Goal: Task Accomplishment & Management: Manage account settings

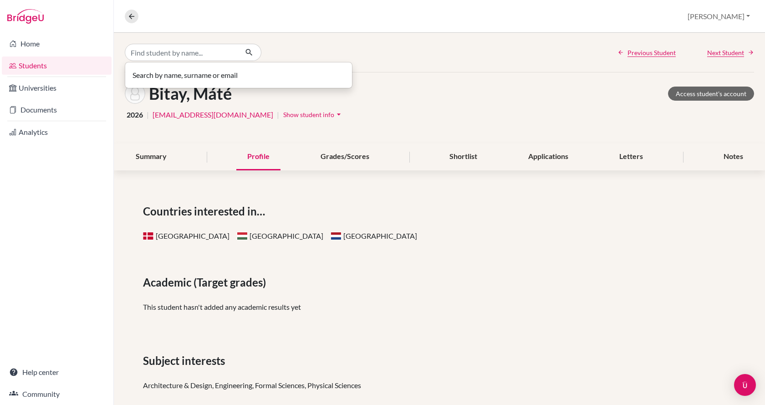
click at [154, 51] on input "Find student by name..." at bounding box center [181, 52] width 113 height 17
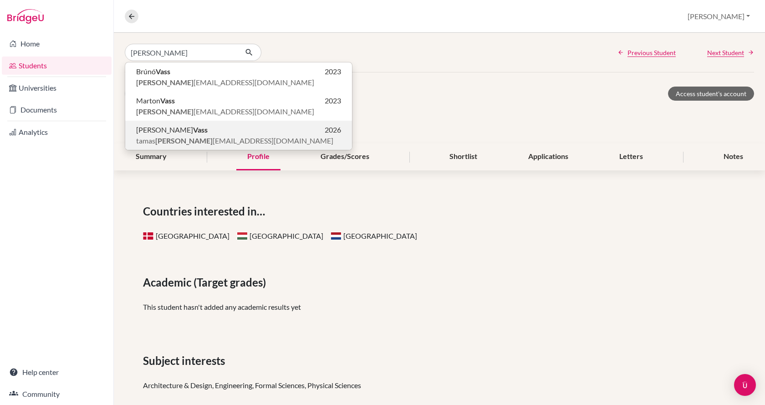
type input "[PERSON_NAME]"
click at [153, 135] on span "[PERSON_NAME] [EMAIL_ADDRESS][DOMAIN_NAME]" at bounding box center [234, 140] width 197 height 11
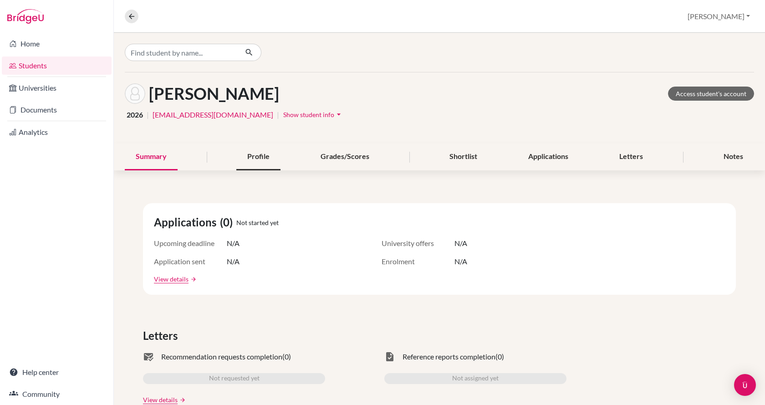
click at [261, 151] on div "Profile" at bounding box center [258, 156] width 44 height 27
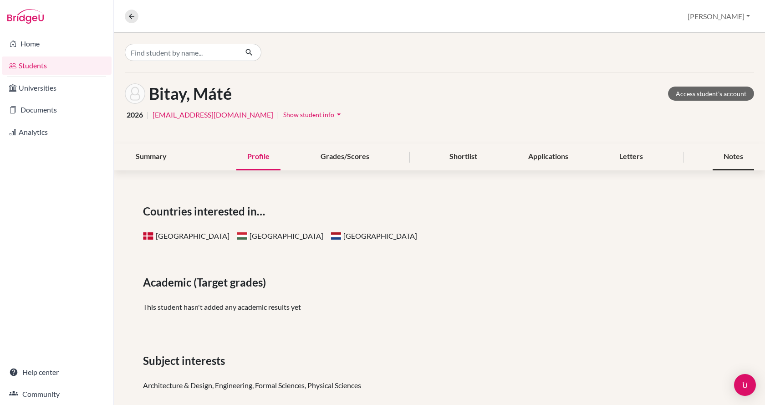
click at [725, 154] on div "Notes" at bounding box center [732, 156] width 41 height 27
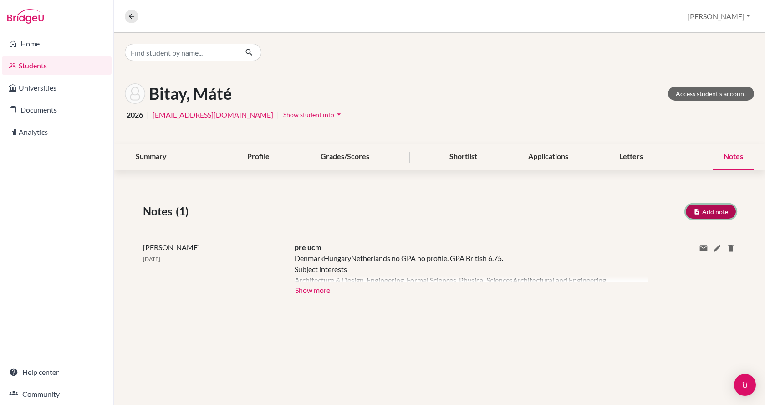
click at [710, 212] on button "Add note" at bounding box center [711, 211] width 50 height 14
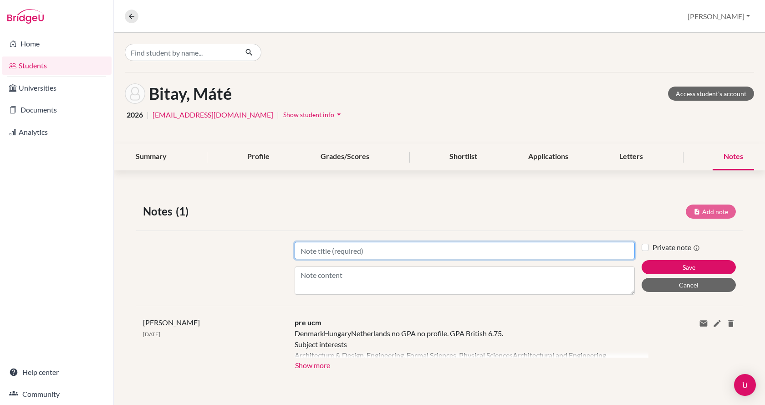
click at [425, 253] on input "Title" at bounding box center [465, 250] width 340 height 17
type input "UCM1"
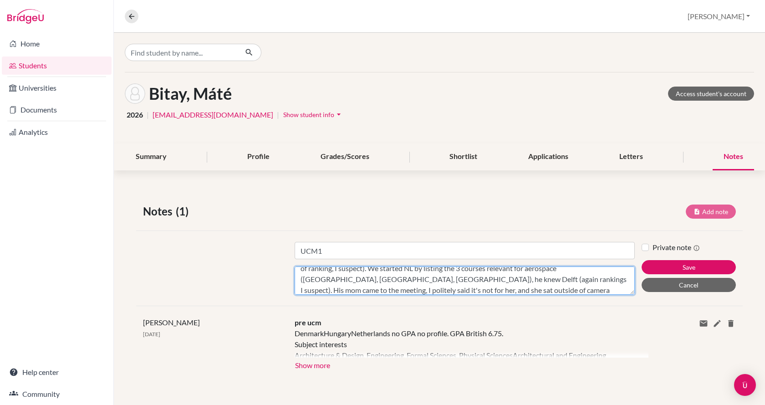
scroll to position [51, 0]
click at [407, 286] on textarea "Aeronautical Engineering special interest, but general engineering is fine. Nee…" at bounding box center [465, 280] width 340 height 28
type textarea "Aeronautical Engineering special interest, but general engineering is fine. Nee…"
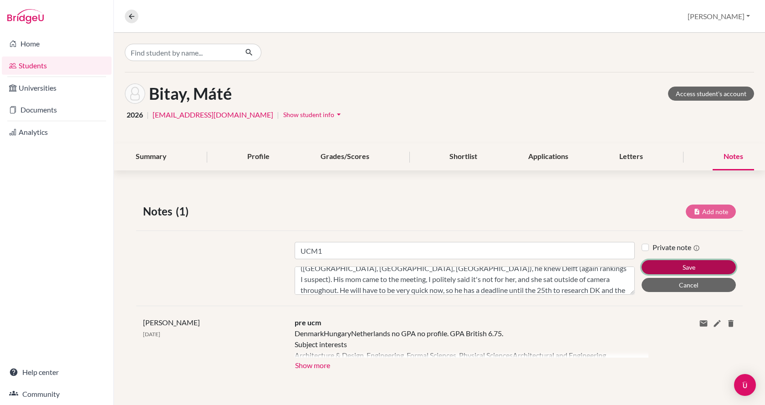
click at [686, 264] on button "Save" at bounding box center [688, 267] width 94 height 14
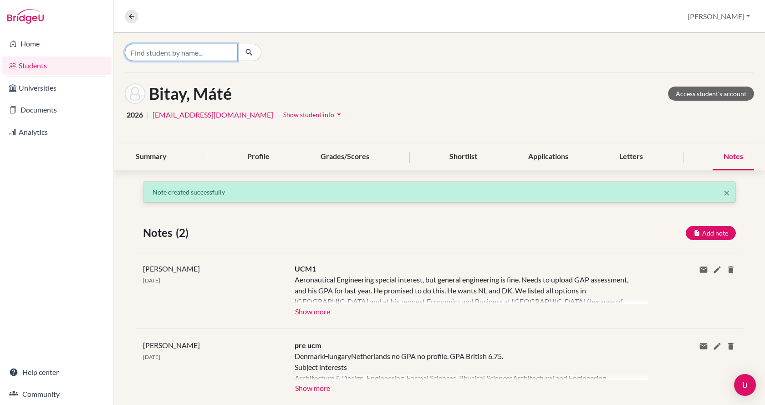
click at [171, 52] on input "Find student by name..." at bounding box center [181, 52] width 113 height 17
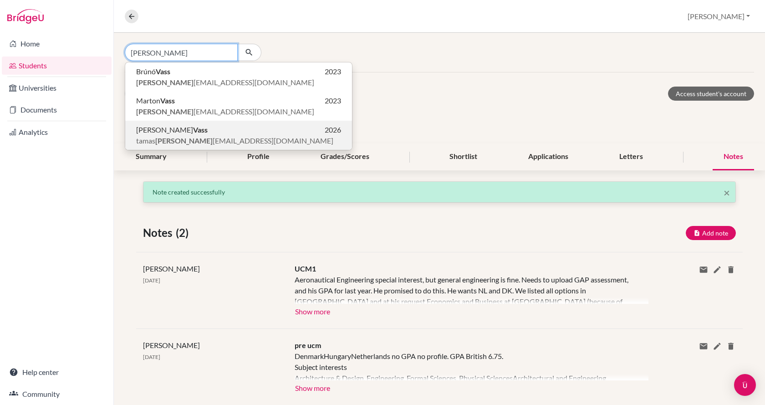
type input "[PERSON_NAME]"
click at [180, 138] on span "[PERSON_NAME] [EMAIL_ADDRESS][DOMAIN_NAME]" at bounding box center [234, 140] width 197 height 11
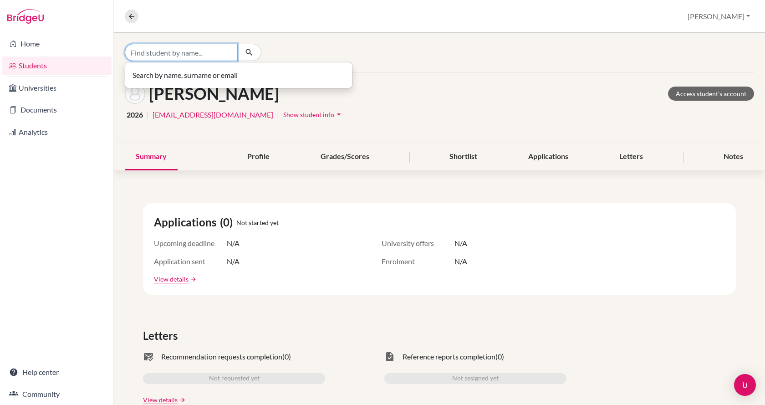
click at [164, 48] on input "Find student by name..." at bounding box center [181, 52] width 113 height 17
type input "v"
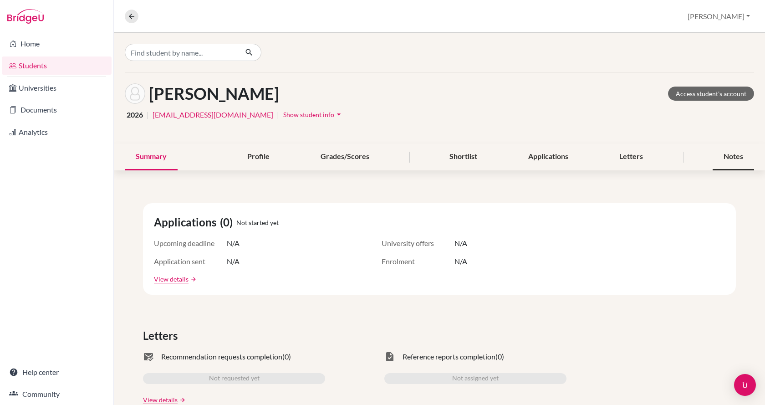
click at [725, 159] on div "Notes" at bounding box center [732, 156] width 41 height 27
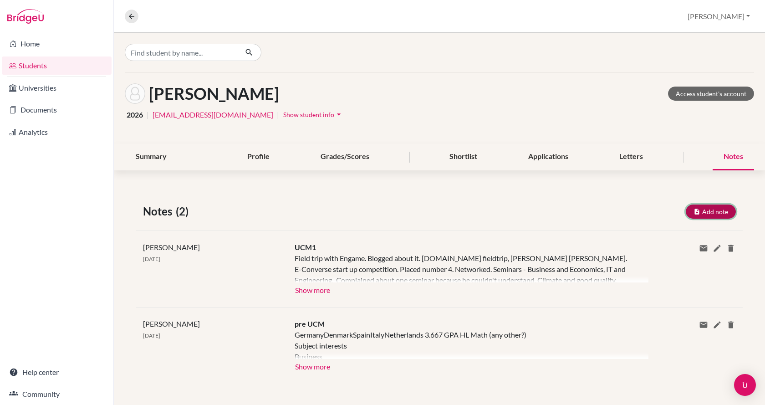
click at [707, 213] on button "Add note" at bounding box center [711, 211] width 50 height 14
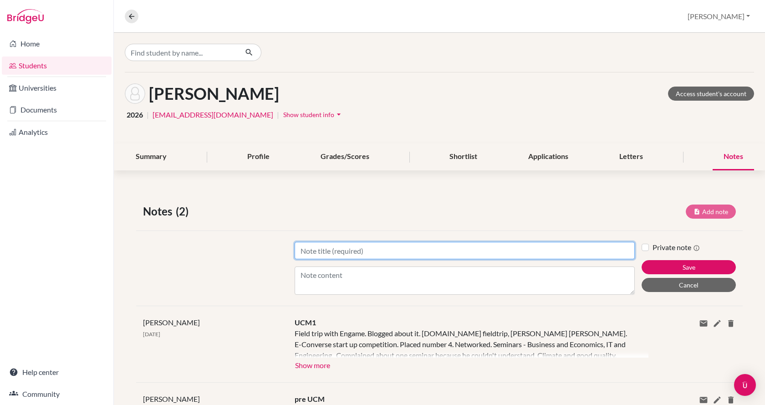
click at [508, 249] on input "Title" at bounding box center [465, 250] width 340 height 17
type input "UCM2"
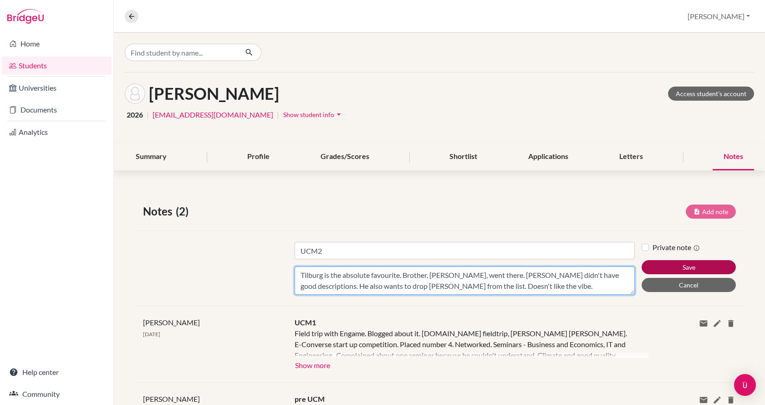
type textarea "Tilburg is the absolute favourite. Brother, [PERSON_NAME], went there. [PERSON_…"
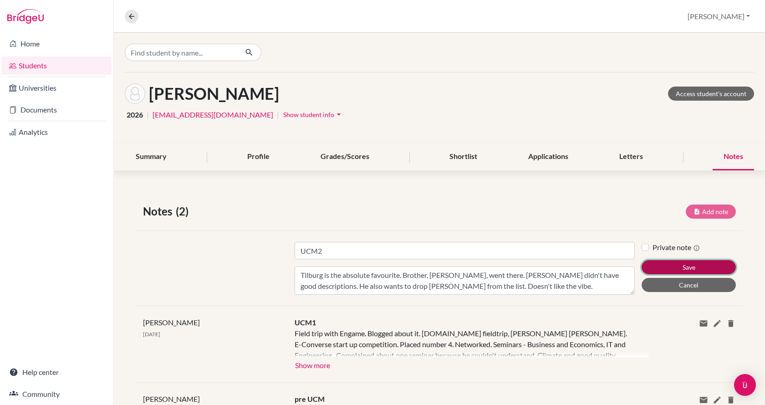
click at [663, 269] on button "Save" at bounding box center [688, 267] width 94 height 14
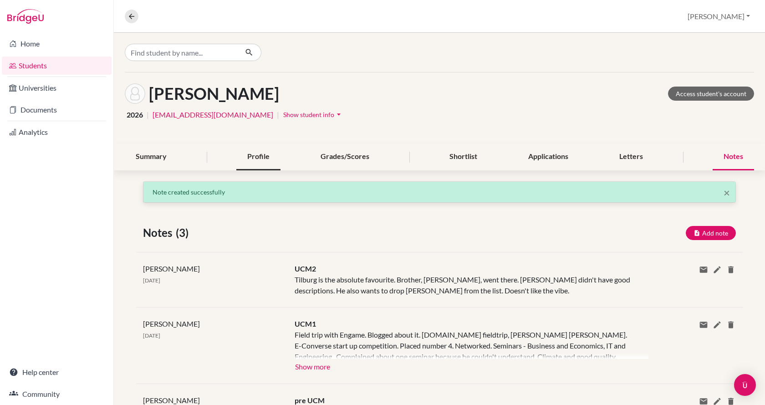
click at [239, 158] on div "Profile" at bounding box center [258, 156] width 44 height 27
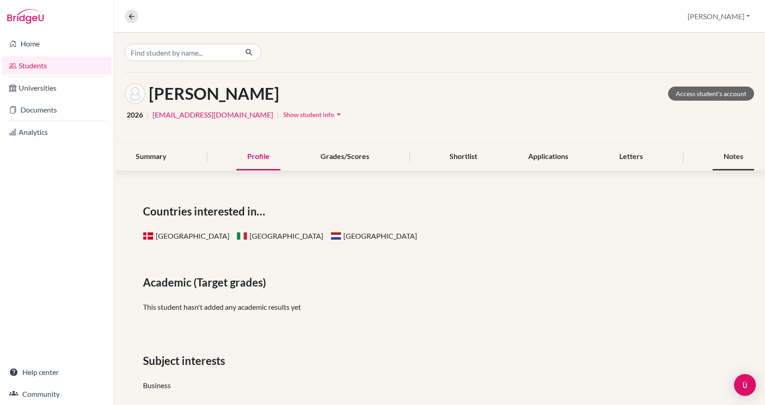
click at [716, 159] on div "Notes" at bounding box center [732, 156] width 41 height 27
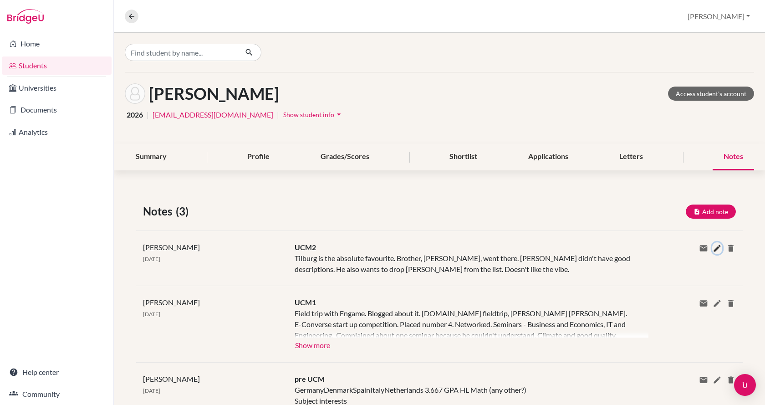
click at [712, 250] on icon at bounding box center [716, 248] width 9 height 9
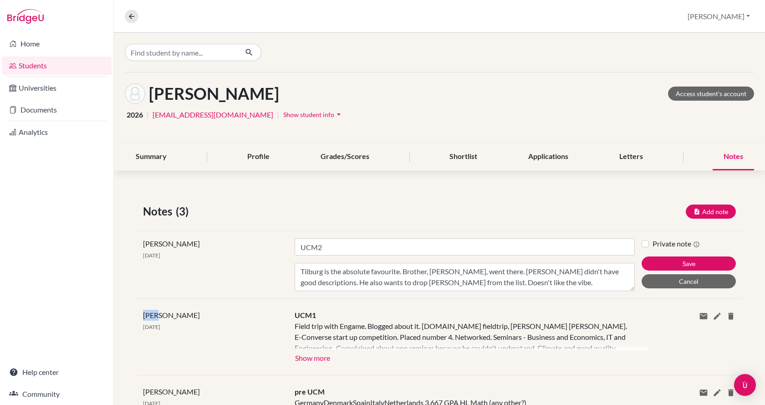
click at [709, 250] on div "Private note Save Cancel" at bounding box center [691, 264] width 101 height 53
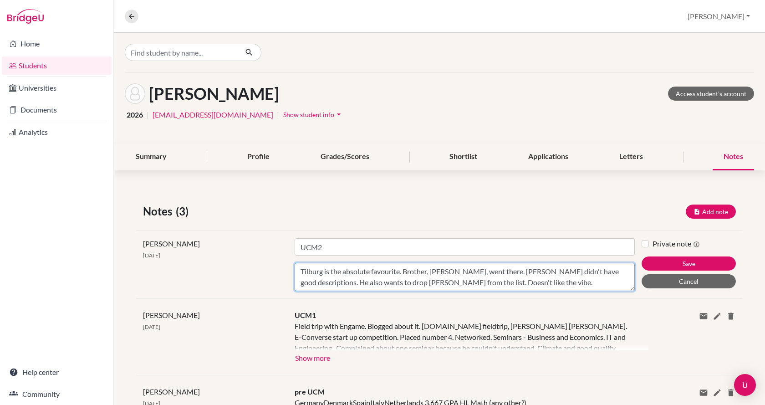
click at [555, 288] on textarea "Tilburg is the absolute favourite. Brother, [PERSON_NAME], went there. [PERSON_…" at bounding box center [465, 277] width 340 height 28
click at [524, 282] on textarea "Tilburg is the absolute favourite. Brother, [PERSON_NAME], went there. [PERSON_…" at bounding box center [465, 277] width 340 height 28
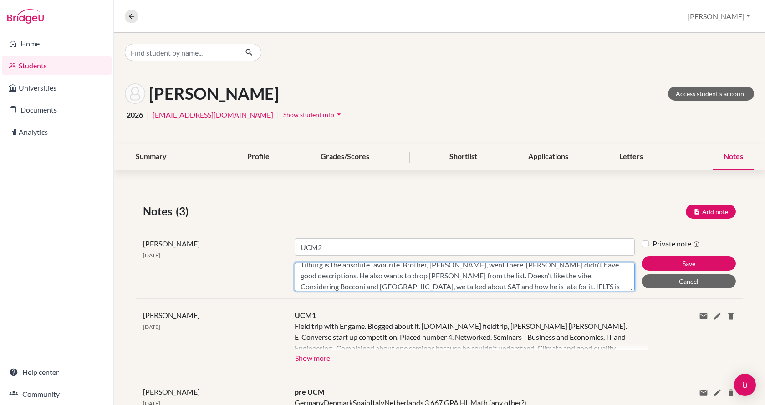
scroll to position [18, 0]
click at [544, 285] on textarea "Tilburg is the absolute favourite. Brother, [PERSON_NAME], went there. [PERSON_…" at bounding box center [465, 277] width 340 height 28
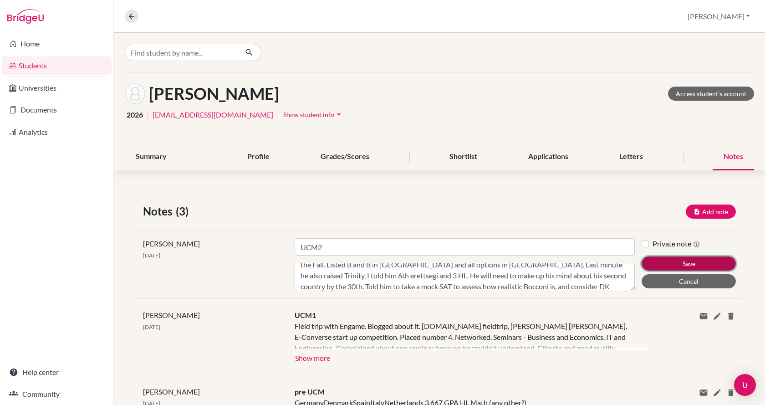
click at [673, 262] on button "Save" at bounding box center [688, 263] width 94 height 14
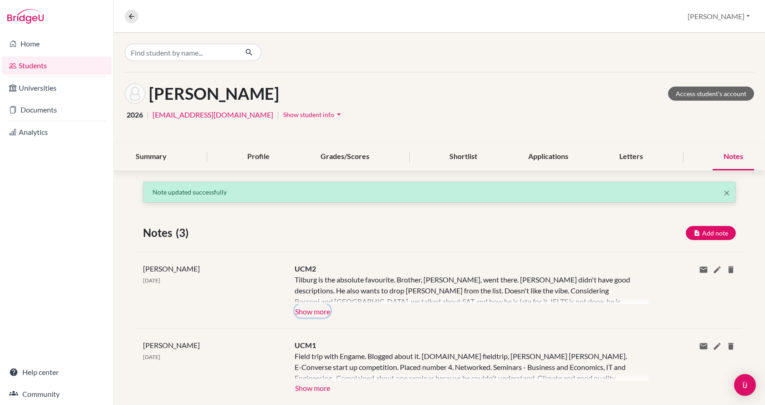
click at [310, 308] on button "Show more" at bounding box center [313, 311] width 36 height 14
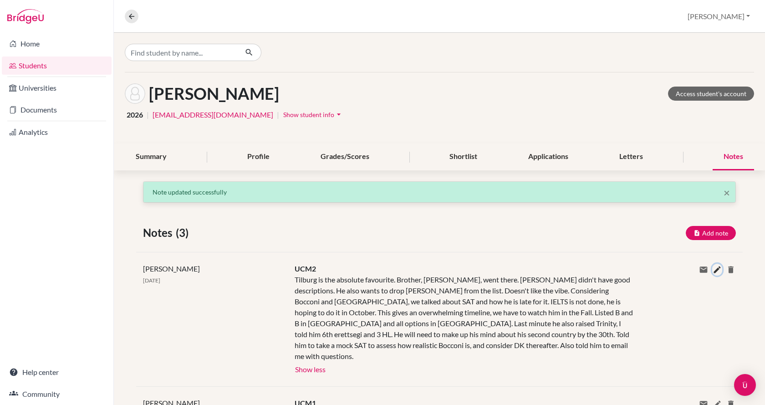
click at [712, 269] on icon at bounding box center [716, 269] width 9 height 9
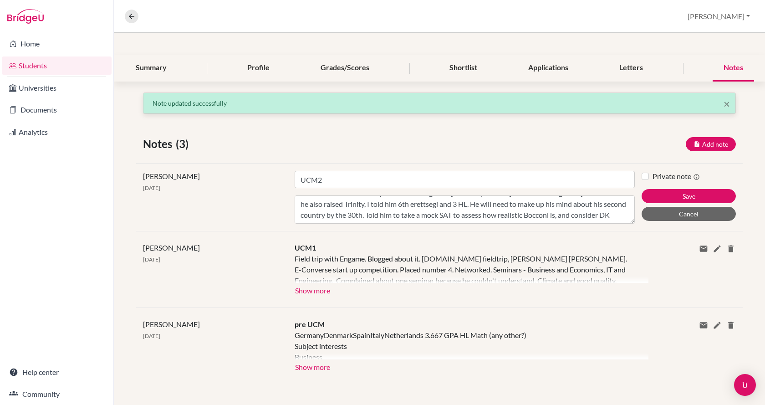
scroll to position [90, 0]
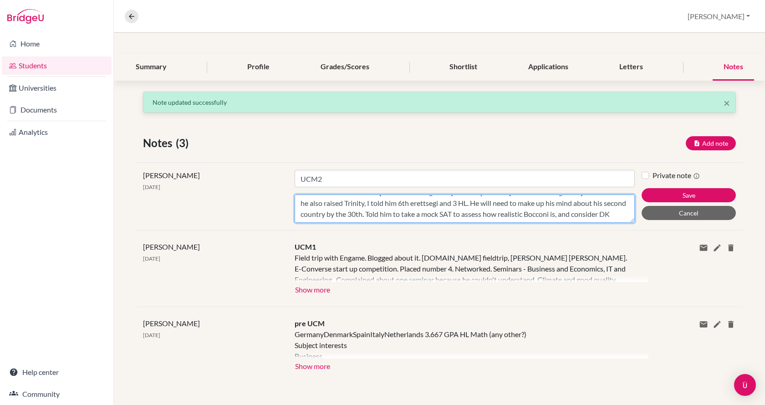
click at [599, 217] on textarea "Tilburg is the absolute favourite. Brother, [PERSON_NAME], went there. [PERSON_…" at bounding box center [465, 208] width 340 height 28
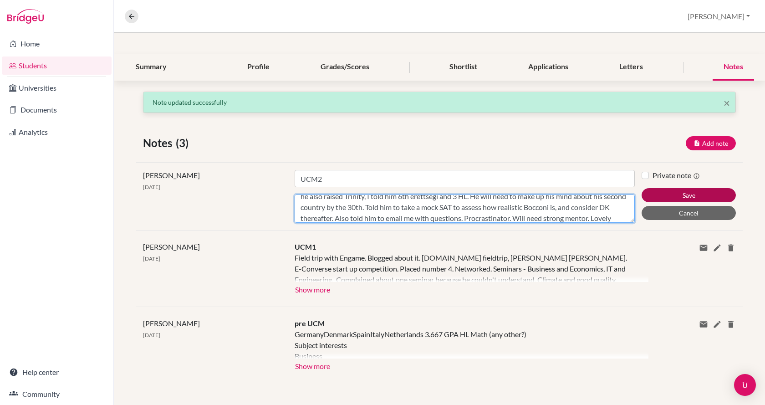
type textarea "Tilburg is the absolute favourite. Brother, [PERSON_NAME], went there. [PERSON_…"
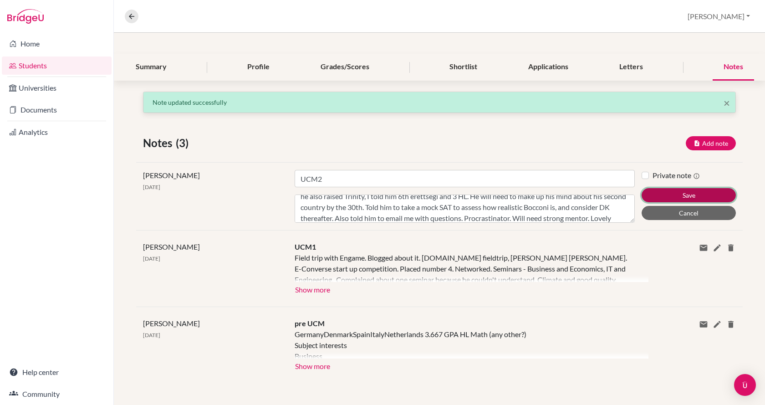
click at [662, 191] on button "Save" at bounding box center [688, 195] width 94 height 14
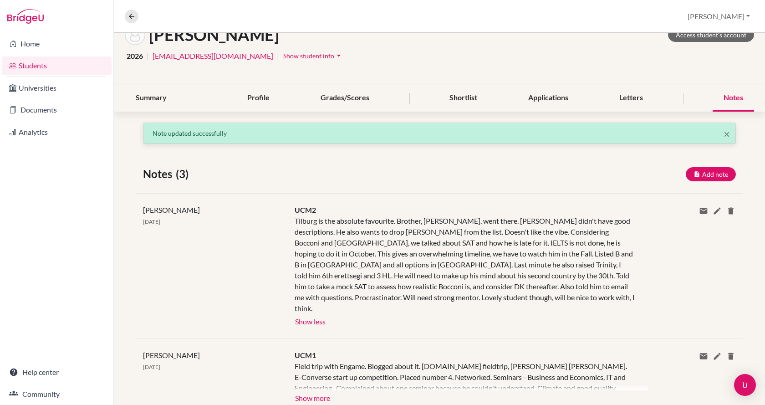
scroll to position [0, 0]
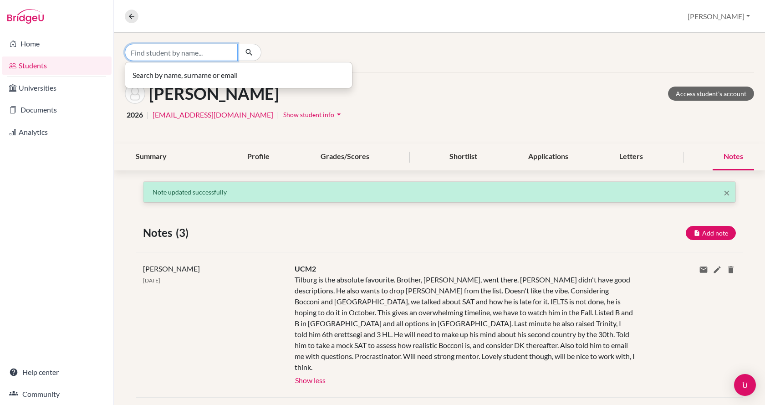
click at [199, 44] on input "Find student by name..." at bounding box center [181, 52] width 113 height 17
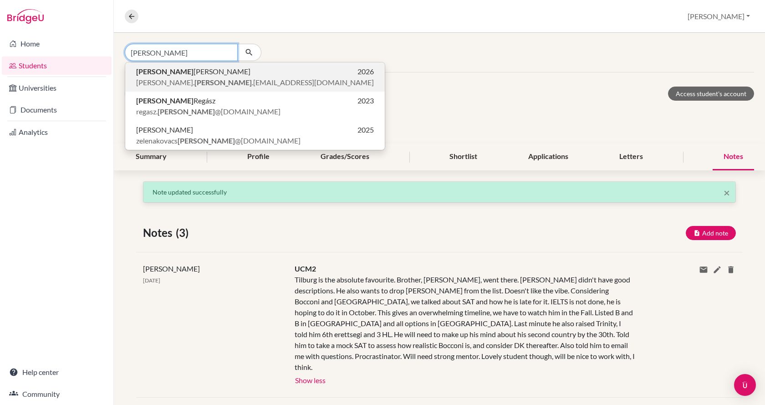
type input "[PERSON_NAME]"
click at [181, 79] on span "[PERSON_NAME]. [PERSON_NAME] .[EMAIL_ADDRESS][DOMAIN_NAME]" at bounding box center [255, 82] width 238 height 11
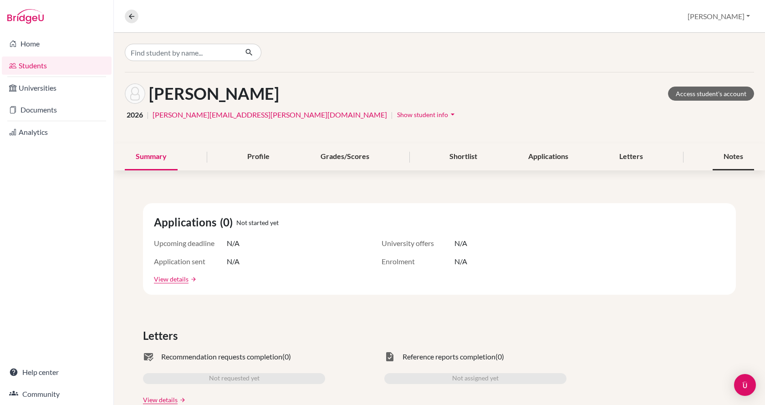
click at [712, 153] on div "Notes" at bounding box center [732, 156] width 41 height 27
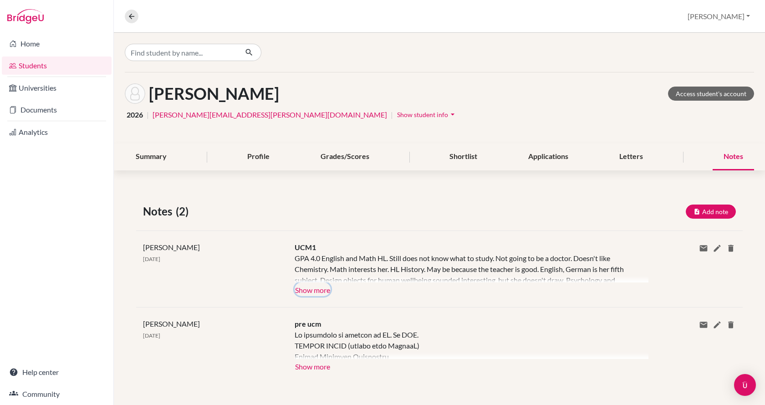
click at [306, 291] on button "Show more" at bounding box center [313, 289] width 36 height 14
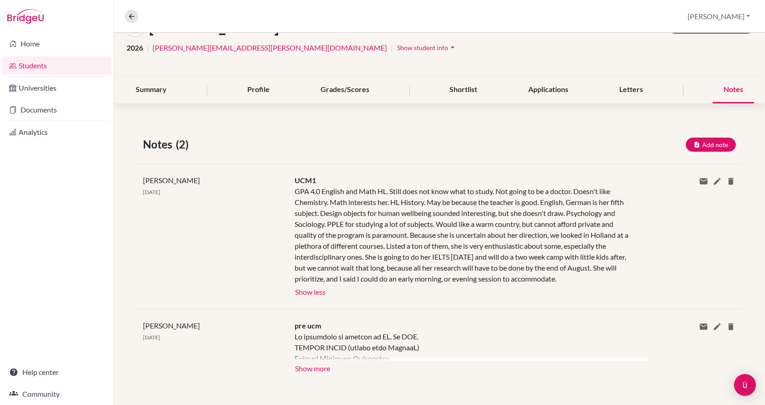
scroll to position [69, 0]
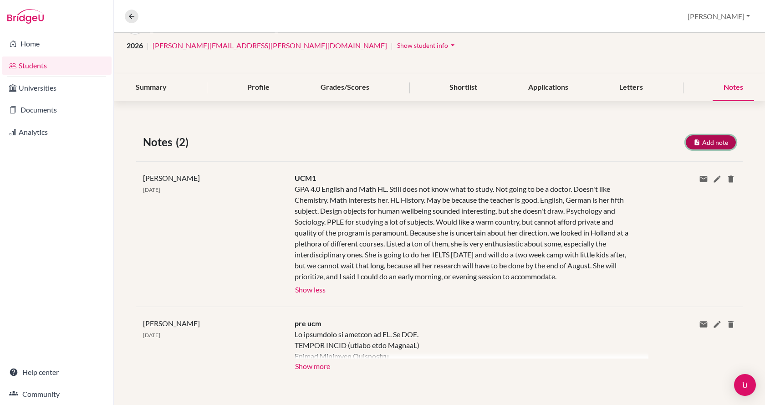
click at [714, 143] on button "Add note" at bounding box center [711, 142] width 50 height 14
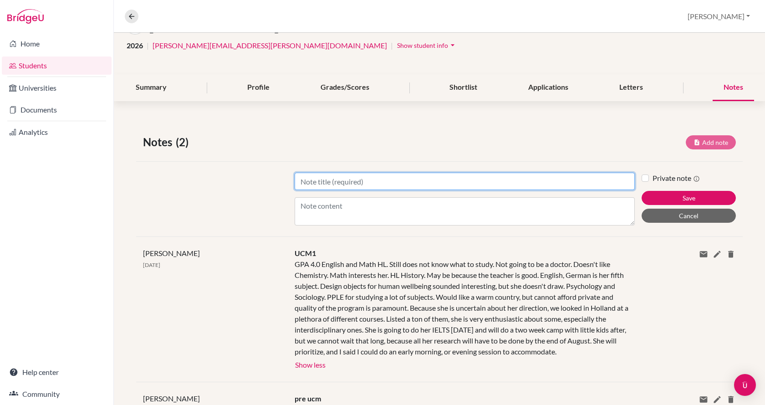
click at [417, 181] on input "Title" at bounding box center [465, 181] width 340 height 17
type input "UCM2"
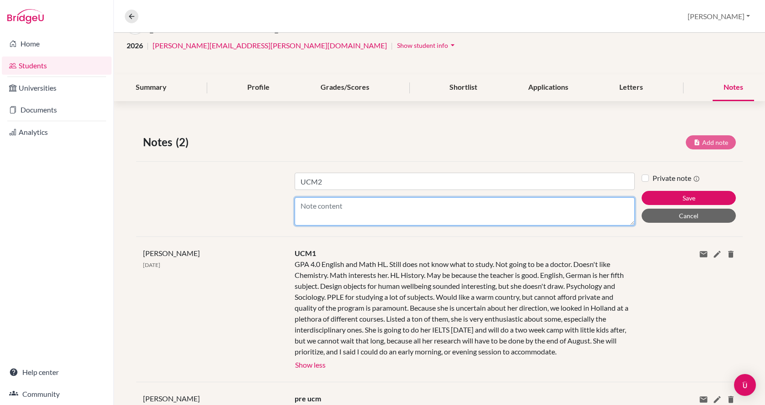
click at [392, 207] on textarea "Content" at bounding box center [465, 211] width 340 height 28
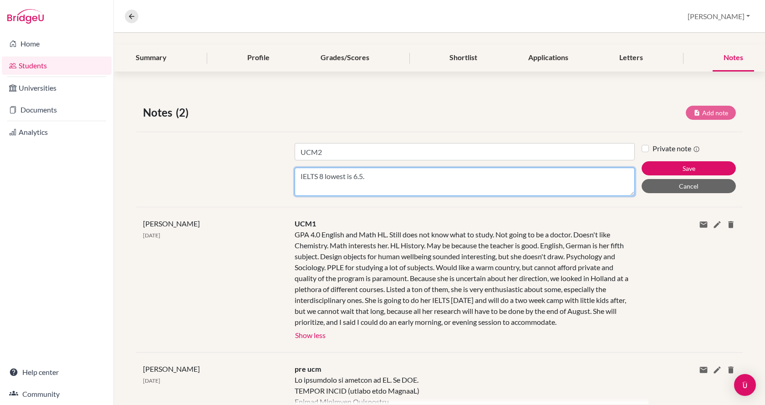
scroll to position [115, 0]
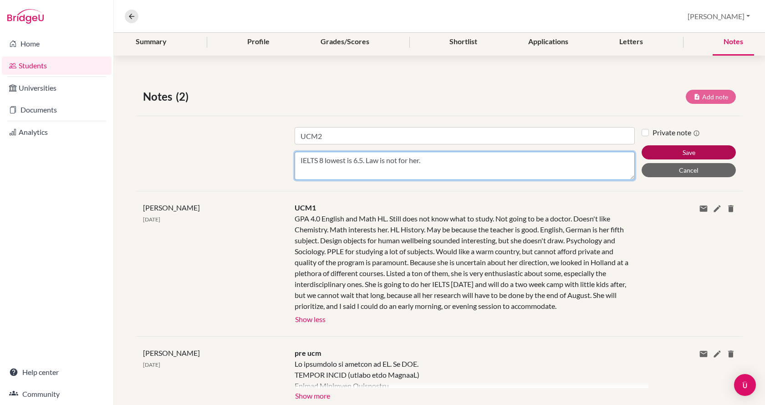
type textarea "IELTS 8 lowest is 6.5. Law is not for her."
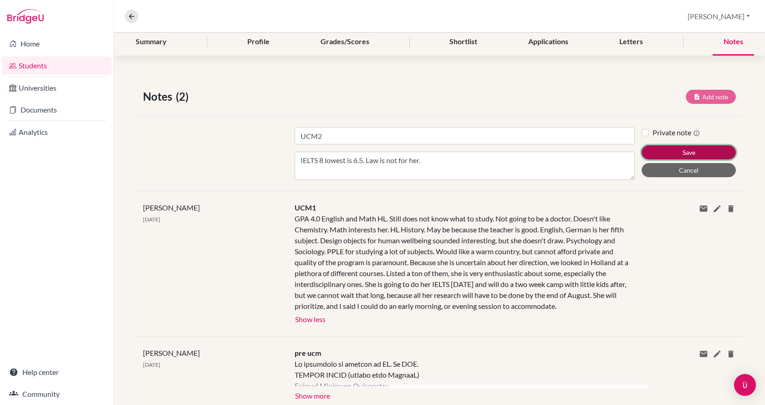
click at [665, 153] on button "Save" at bounding box center [688, 152] width 94 height 14
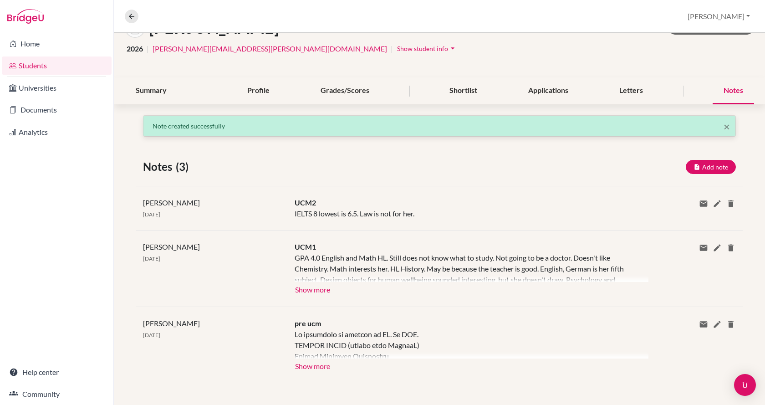
scroll to position [66, 0]
click at [457, 92] on div "Shortlist" at bounding box center [463, 90] width 50 height 27
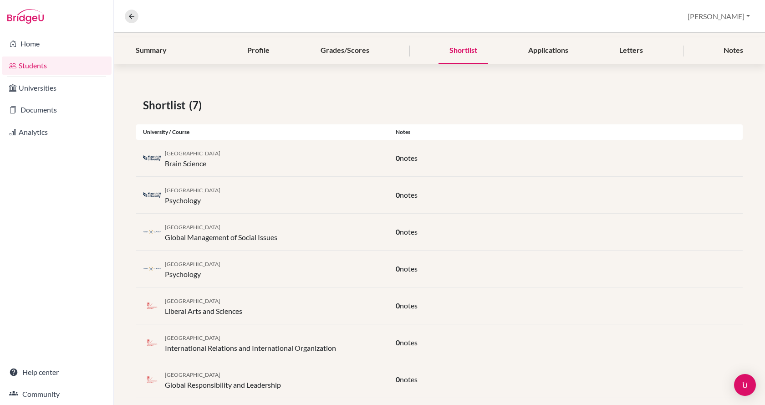
scroll to position [121, 0]
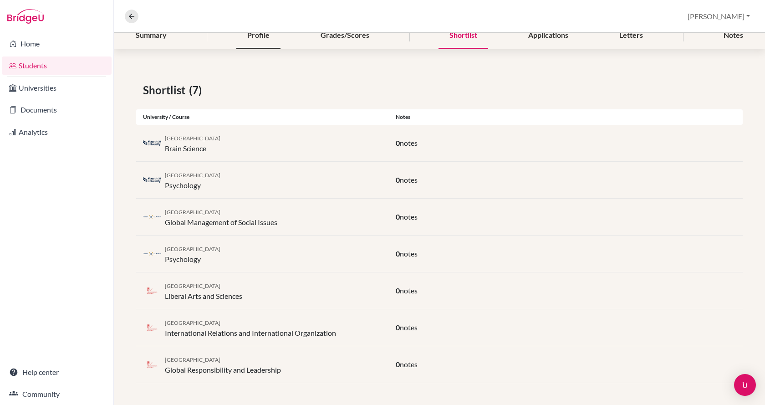
click at [258, 36] on div "Profile" at bounding box center [258, 35] width 44 height 27
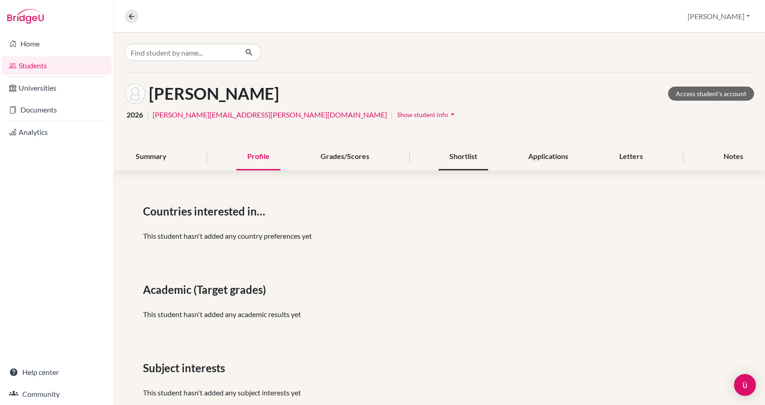
click at [475, 156] on div "Shortlist" at bounding box center [463, 156] width 50 height 27
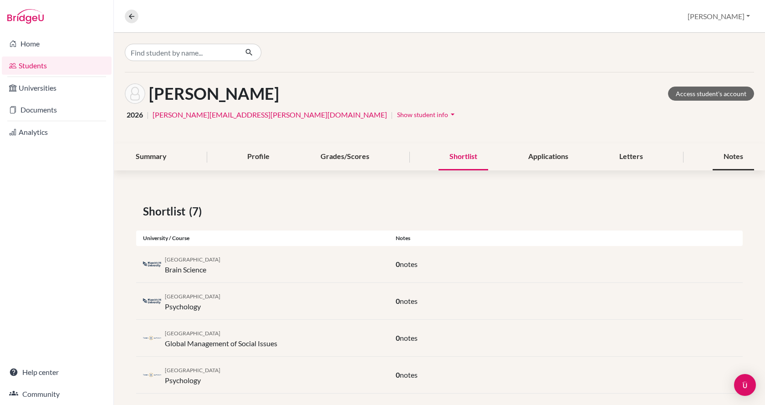
click at [722, 158] on div "Notes" at bounding box center [732, 156] width 41 height 27
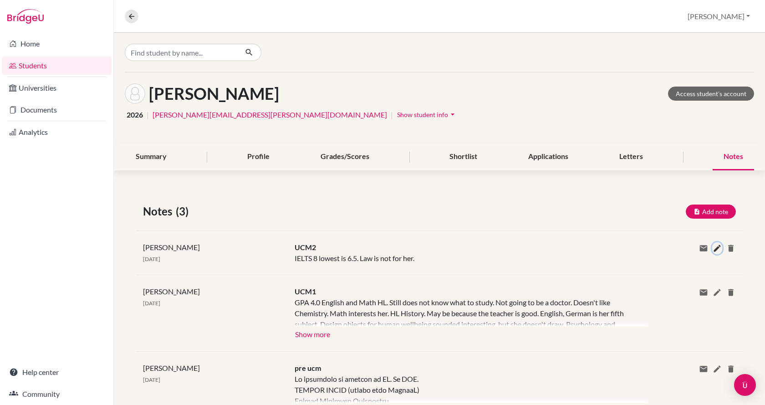
click at [712, 250] on icon at bounding box center [716, 248] width 9 height 9
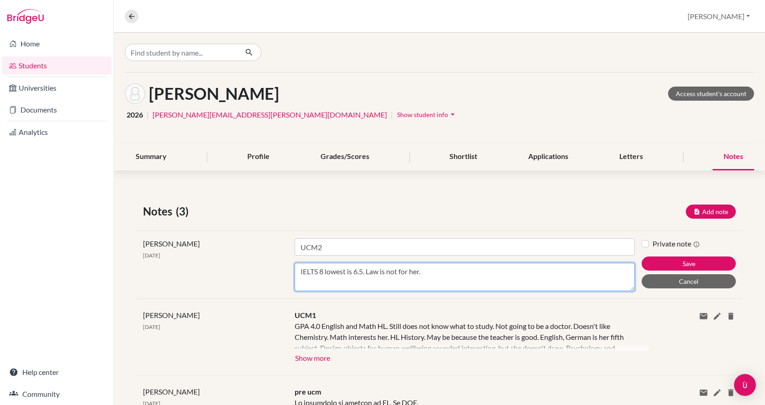
click at [511, 273] on textarea "IELTS 8 lowest is 6.5. Law is not for her." at bounding box center [465, 277] width 340 height 28
type textarea "IELTS 8 lowest is 6.5. Law is not for her. Has not done structured research, wi…"
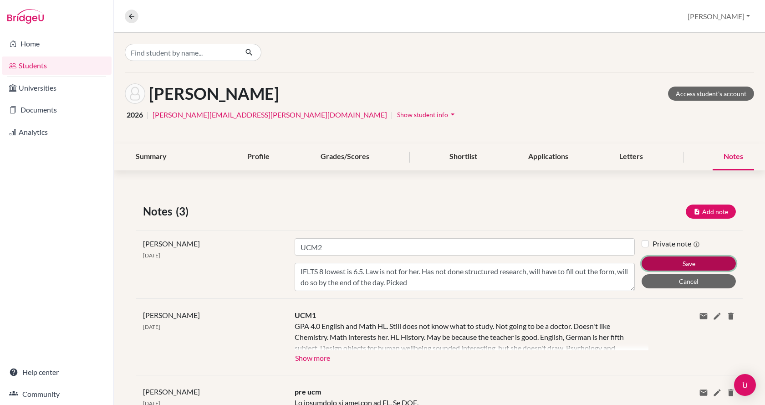
click at [707, 259] on button "Save" at bounding box center [688, 263] width 94 height 14
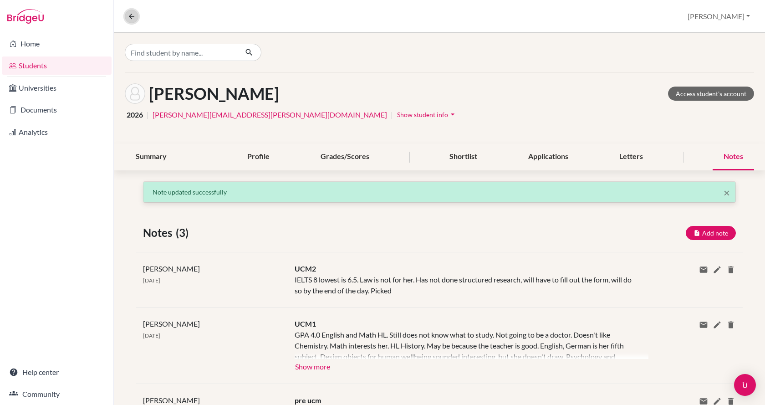
click at [131, 16] on icon at bounding box center [131, 16] width 8 height 8
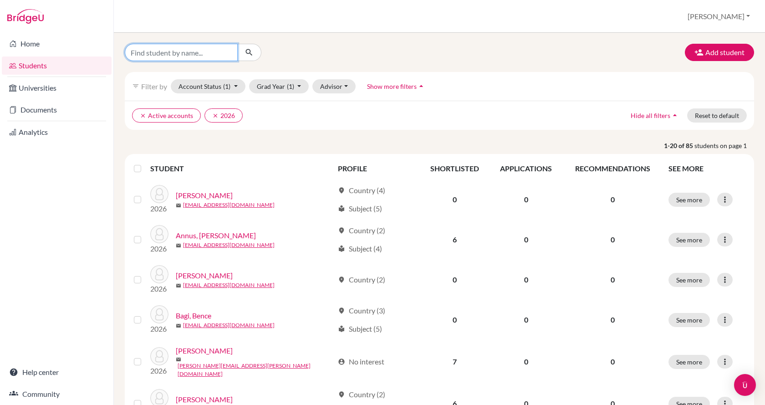
click at [162, 56] on input "Find student by name..." at bounding box center [181, 52] width 113 height 17
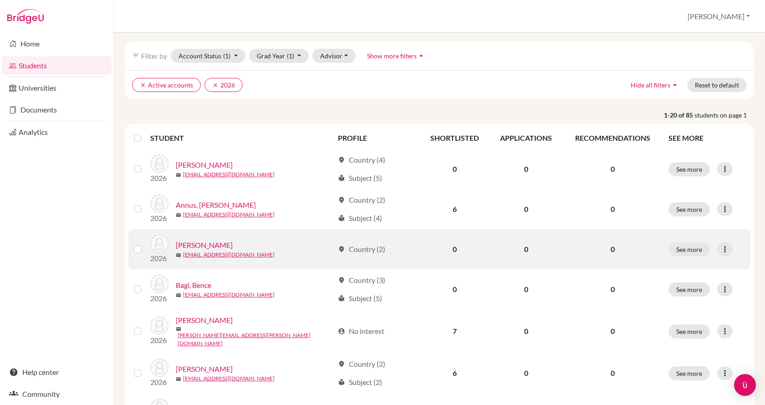
scroll to position [91, 0]
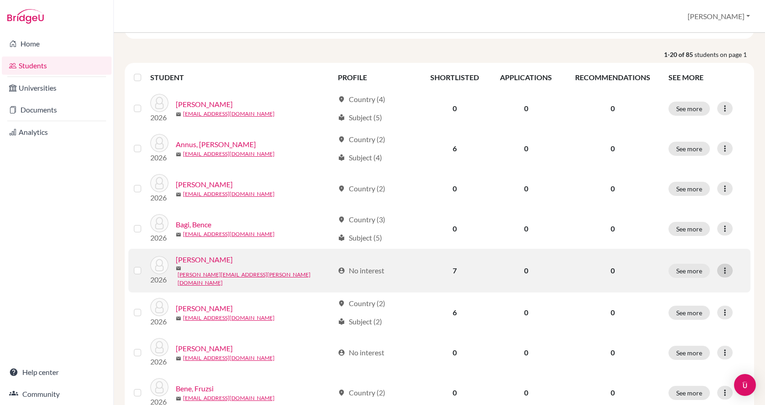
click at [722, 269] on icon at bounding box center [724, 270] width 9 height 9
click at [689, 316] on button "Reset Password" at bounding box center [678, 317] width 72 height 15
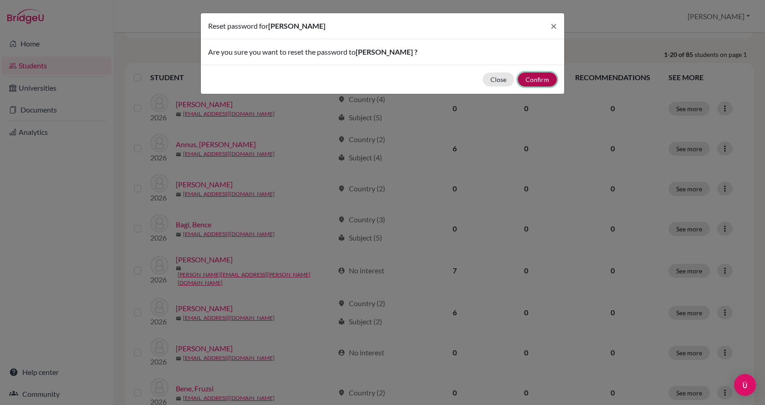
click at [533, 81] on button "Confirm" at bounding box center [537, 79] width 39 height 14
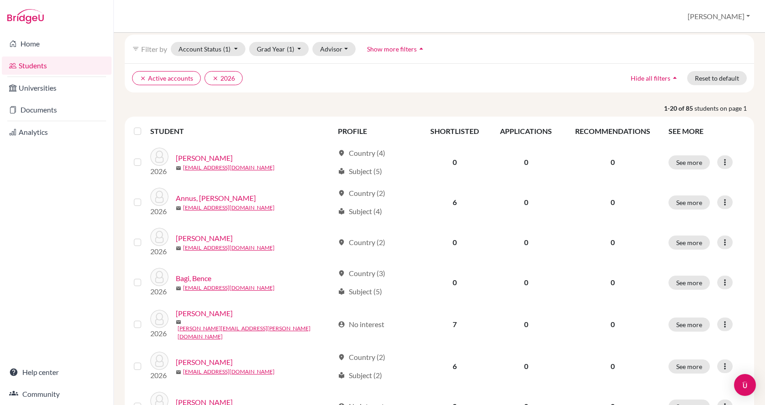
scroll to position [32, 0]
